Goal: Transaction & Acquisition: Purchase product/service

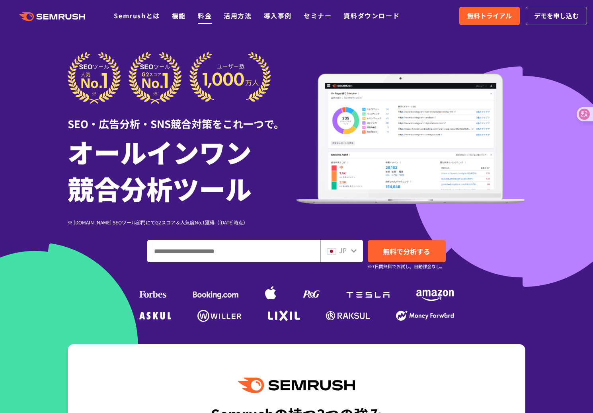
click at [198, 14] on link "料金" at bounding box center [205, 16] width 14 height 10
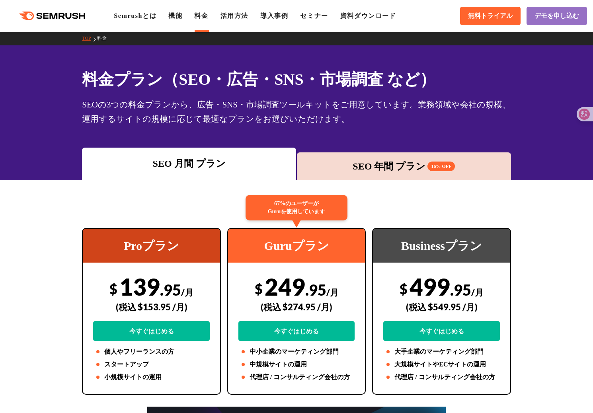
scroll to position [2, 0]
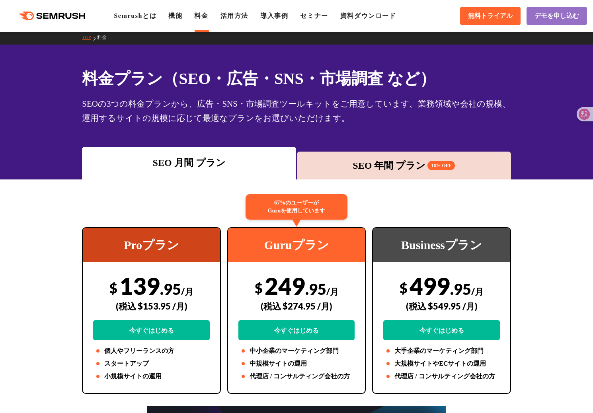
click at [401, 158] on div "SEO 年間 プラン 16% OFF" at bounding box center [404, 165] width 206 height 14
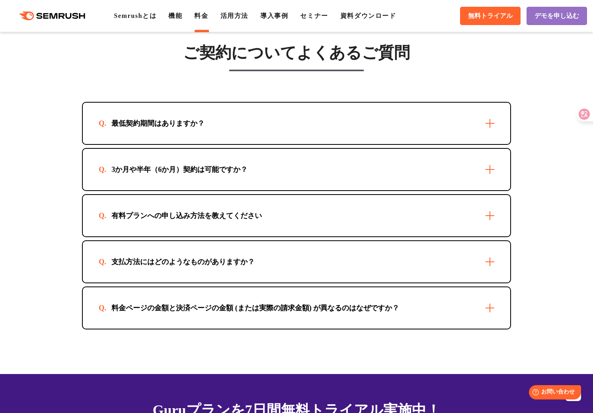
scroll to position [2383, 0]
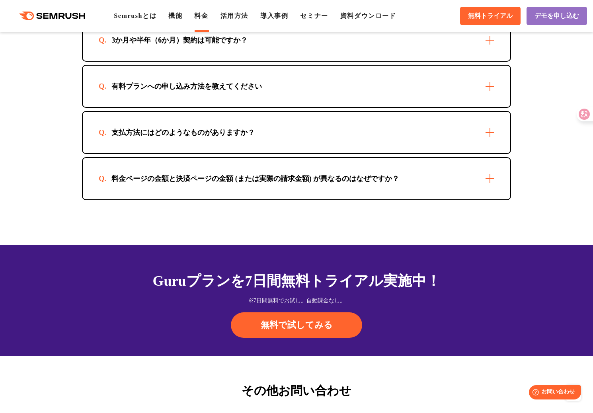
drag, startPoint x: 137, startPoint y: 335, endPoint x: 170, endPoint y: 335, distance: 33.0
copy div "株式会社オロ"
